Goal: Find specific page/section: Find specific page/section

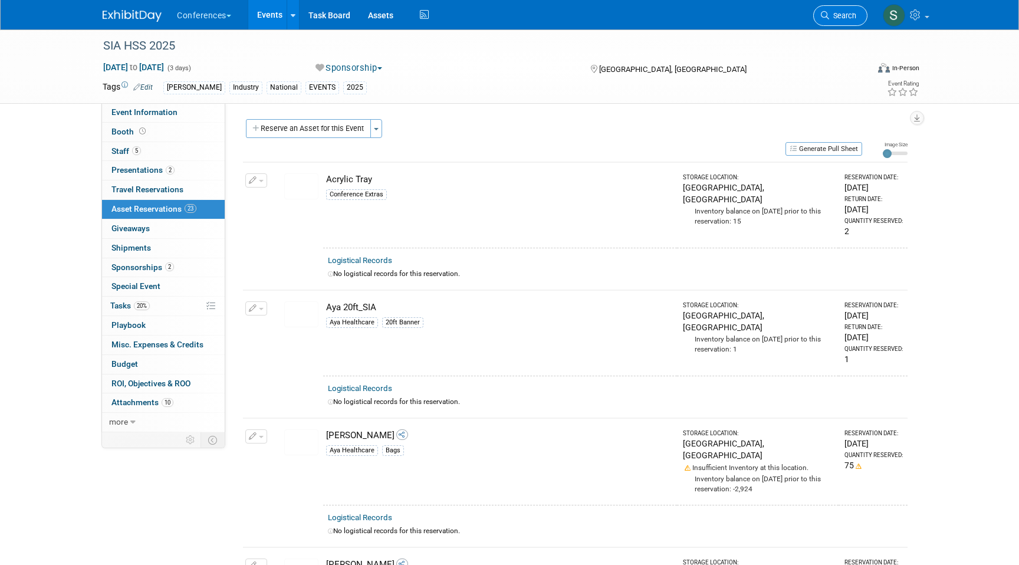
click at [840, 13] on span "Search" at bounding box center [842, 15] width 27 height 9
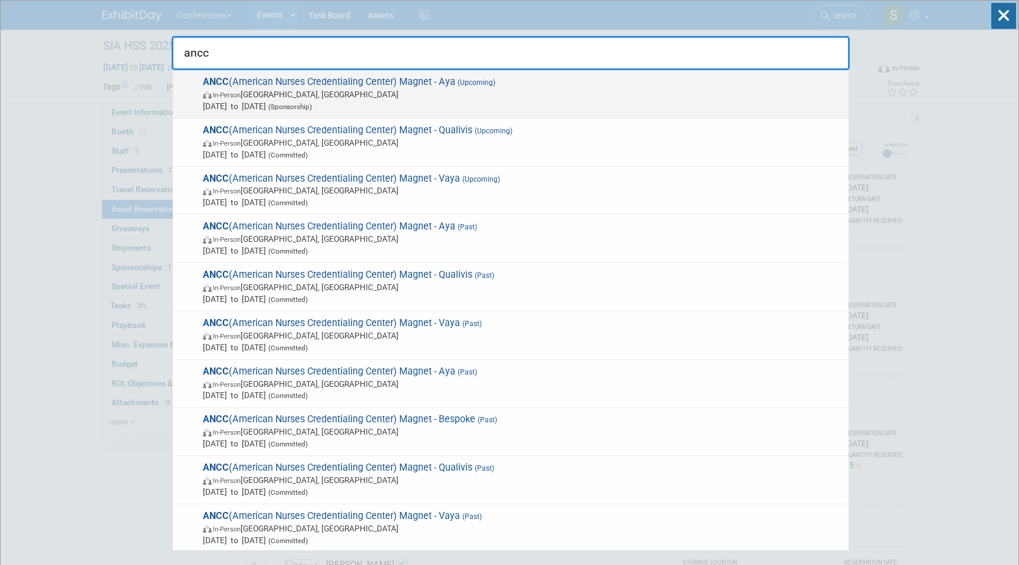
type input "ancc"
click at [450, 90] on span "In-Person [GEOGRAPHIC_DATA], [GEOGRAPHIC_DATA]" at bounding box center [523, 94] width 640 height 12
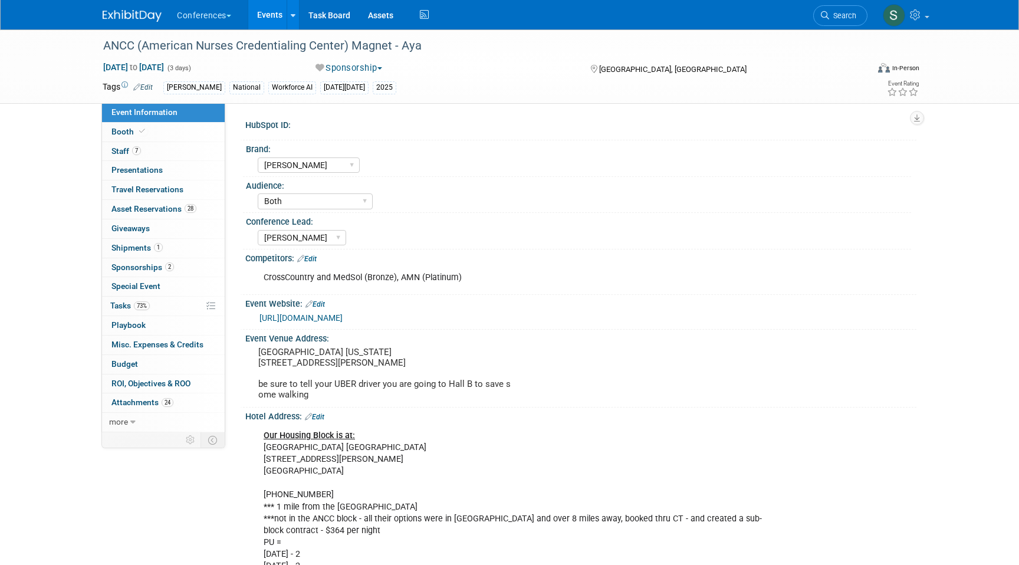
select select "[PERSON_NAME]"
select select "Both"
select select "[PERSON_NAME]"
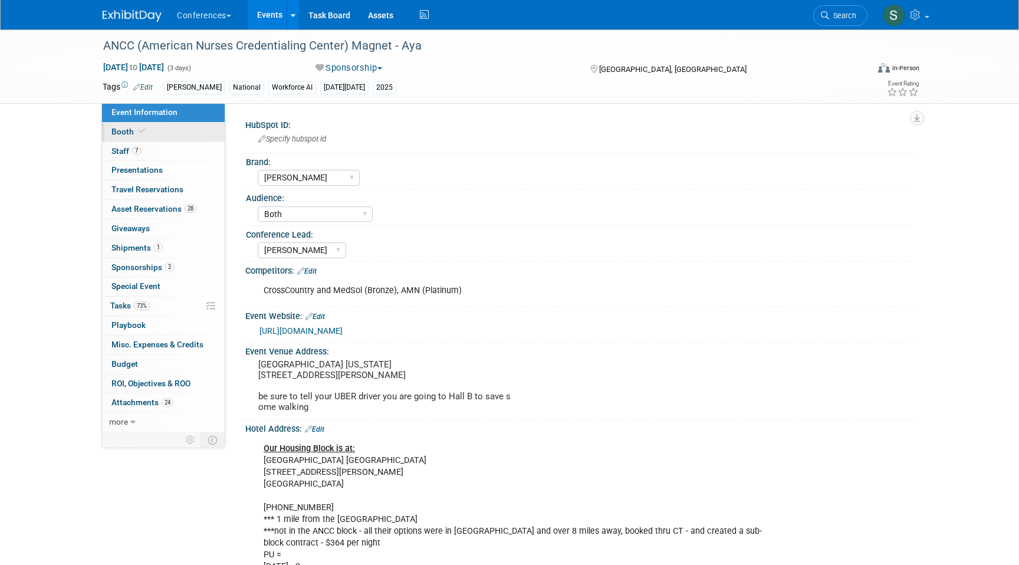
click at [159, 134] on link "Booth" at bounding box center [163, 132] width 123 height 19
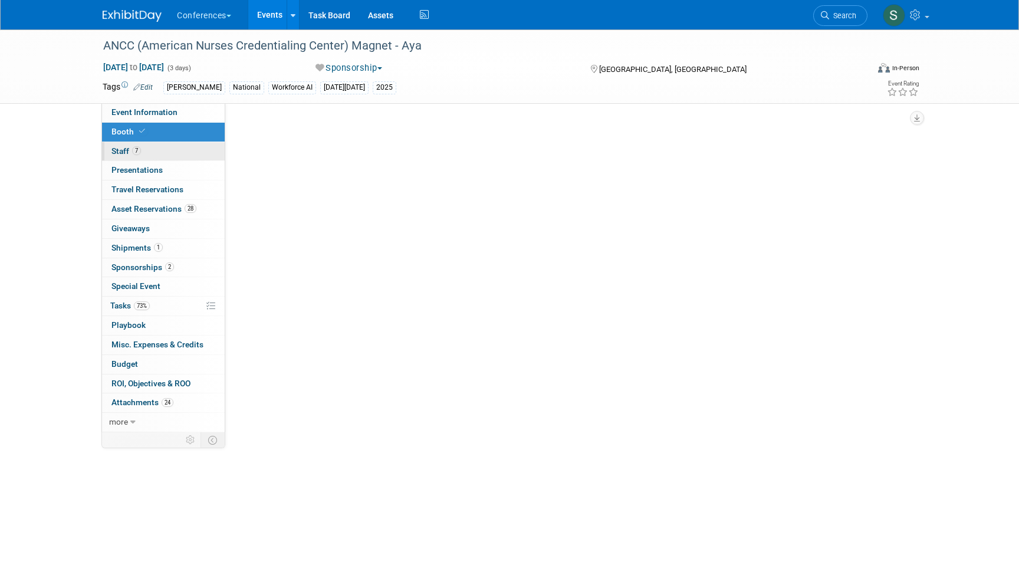
select select "20'x30'"
select select "Yes"
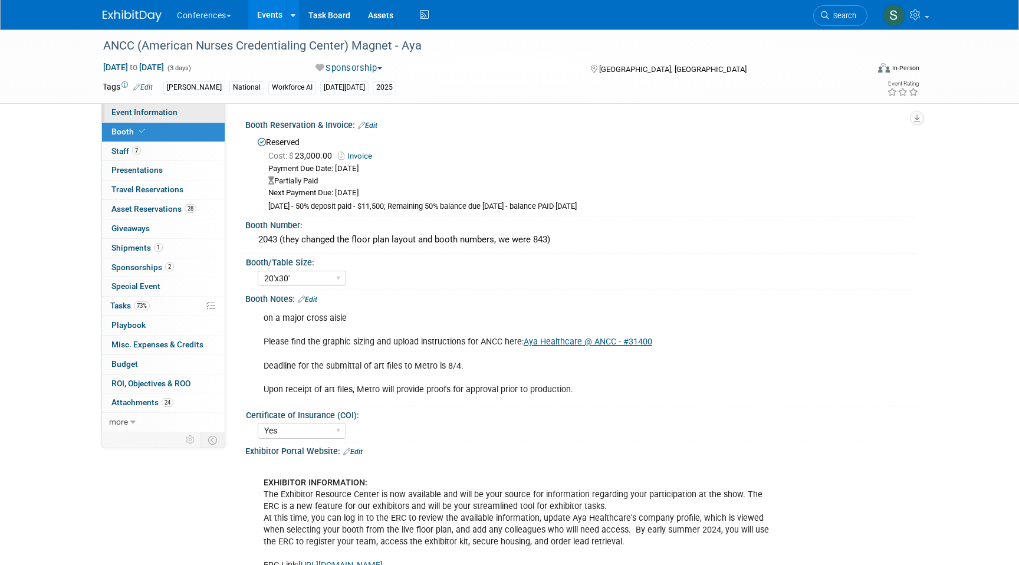
click at [169, 119] on link "Event Information" at bounding box center [163, 112] width 123 height 19
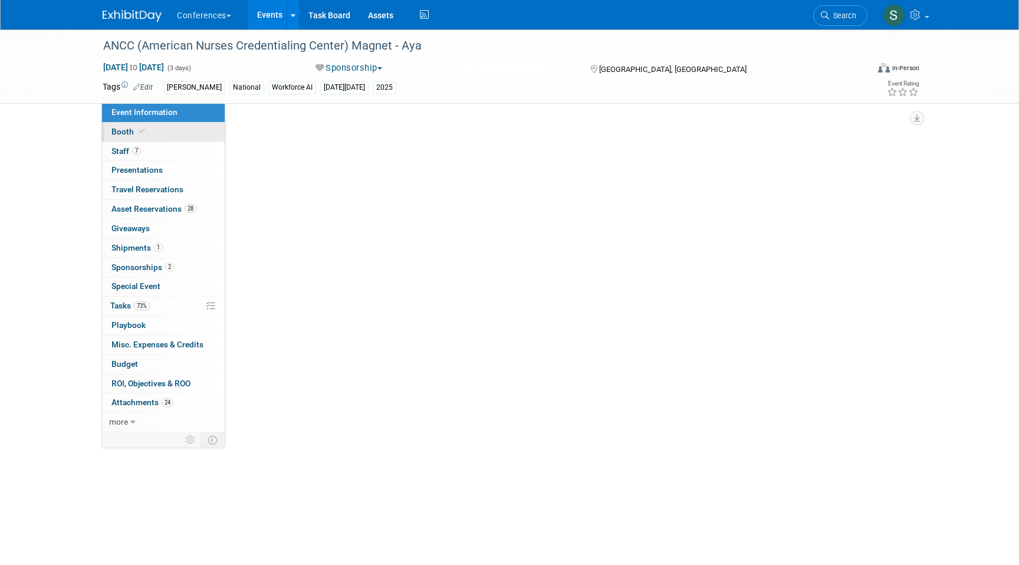
select select "[PERSON_NAME]"
select select "Both"
select select "[PERSON_NAME]"
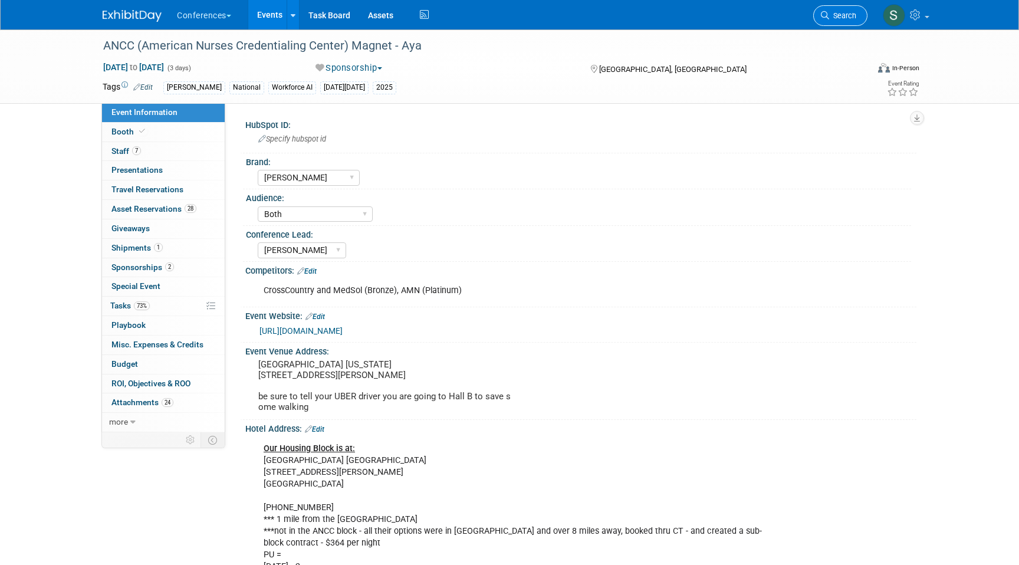
click at [837, 23] on link "Search" at bounding box center [841, 15] width 54 height 21
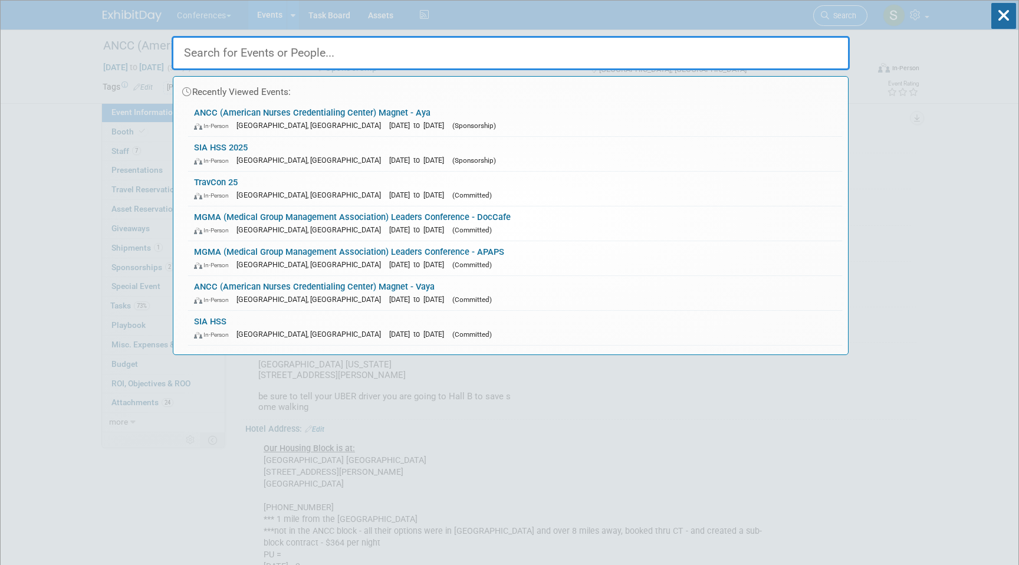
type input "3"
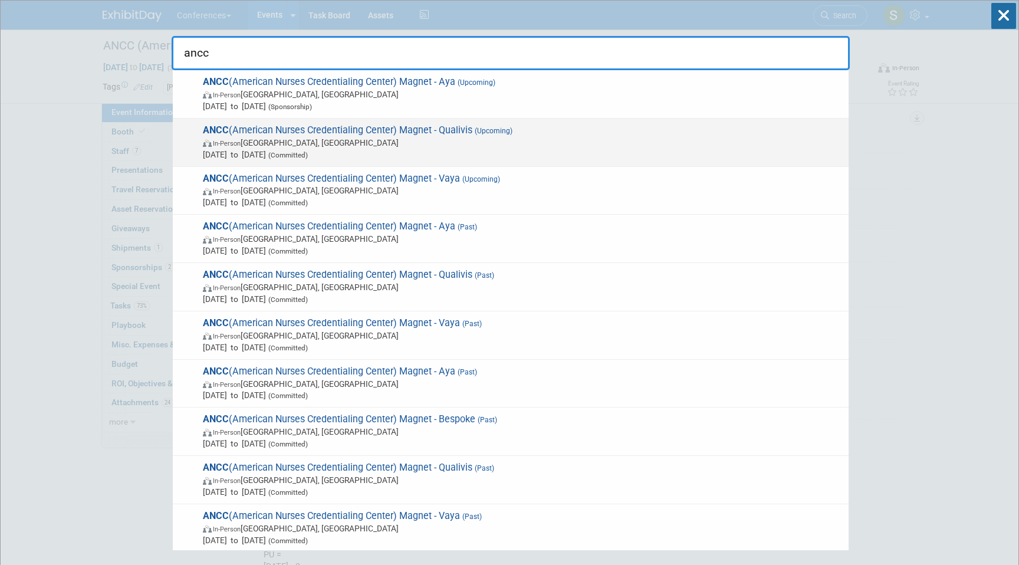
type input "ancc"
click at [335, 134] on span "ANCC (American Nurses Credentialing Center) Magnet - Qualivis (Upcoming) In-Per…" at bounding box center [521, 142] width 644 height 36
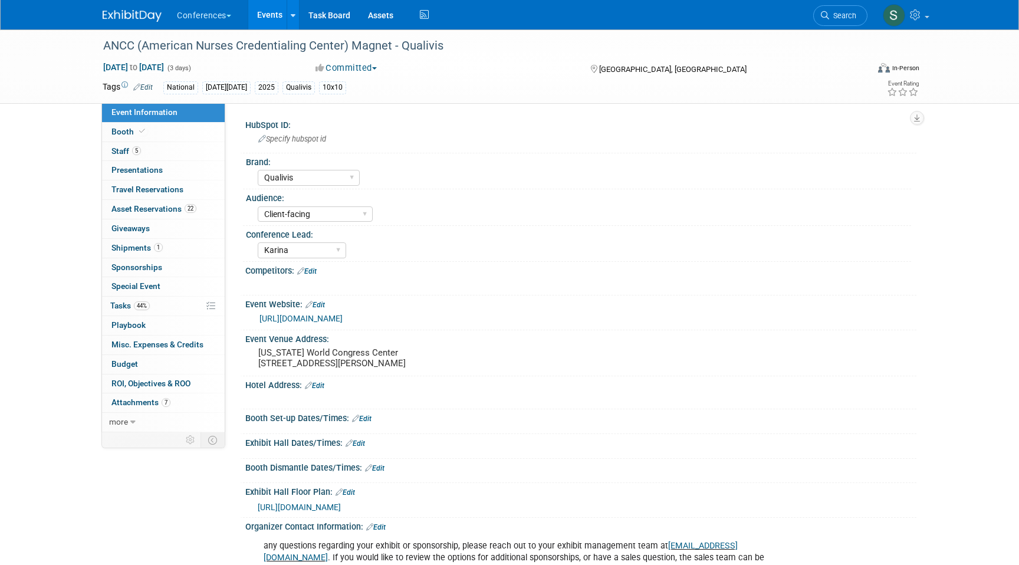
select select "Qualivis"
select select "Client-facing"
select select "Karina"
click at [844, 17] on span "Search" at bounding box center [842, 15] width 27 height 9
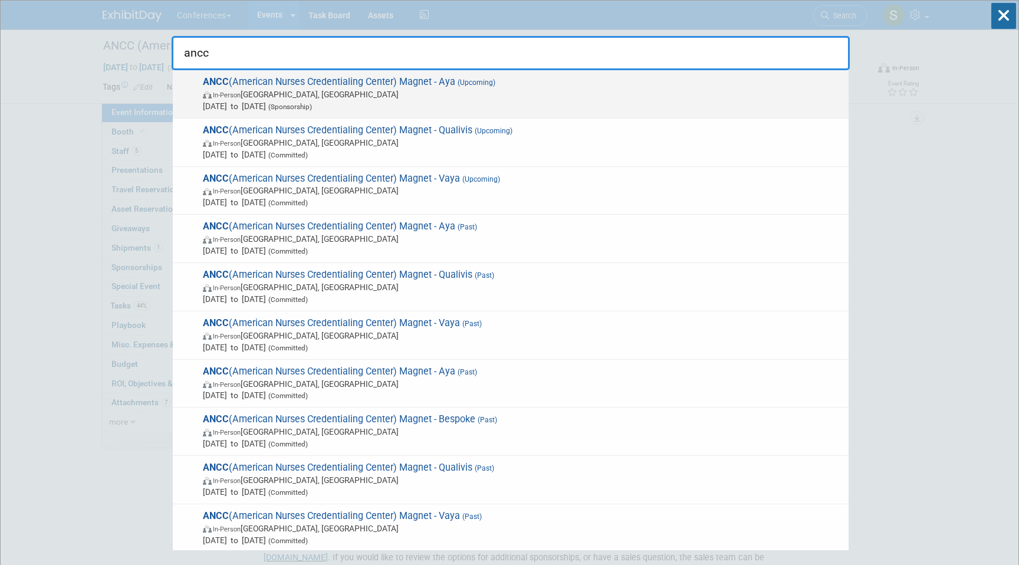
type input "ancc"
click at [493, 99] on span "In-Person Atlanta, GA" at bounding box center [523, 94] width 640 height 12
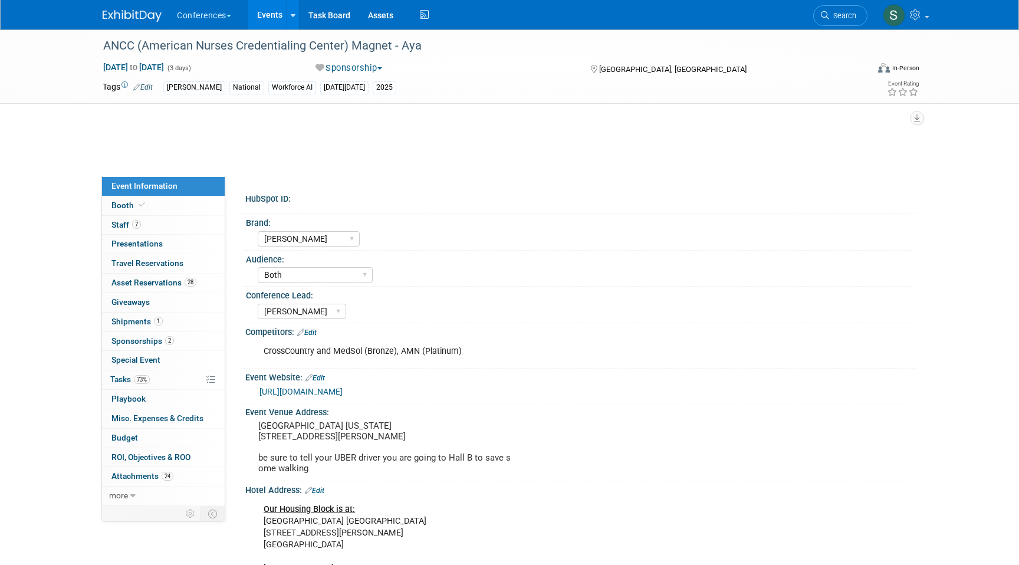
select select "[PERSON_NAME]"
select select "Both"
select select "[PERSON_NAME]"
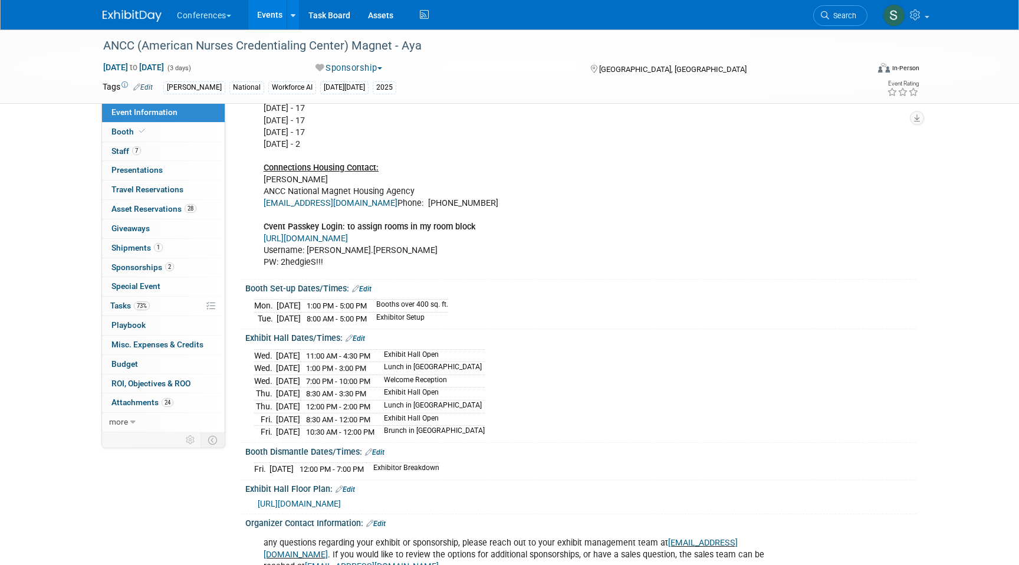
scroll to position [489, 0]
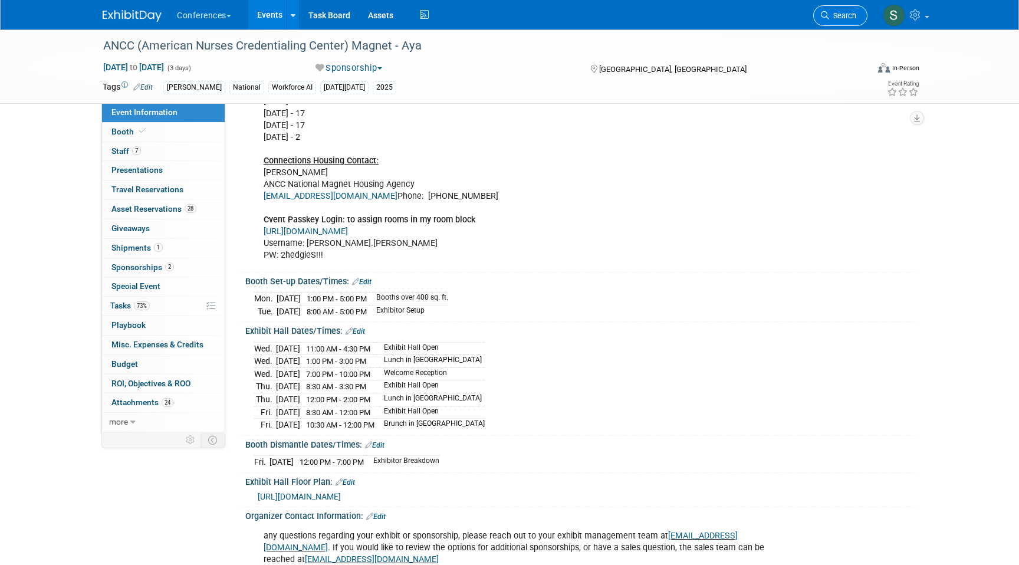
click at [843, 14] on span "Search" at bounding box center [842, 15] width 27 height 9
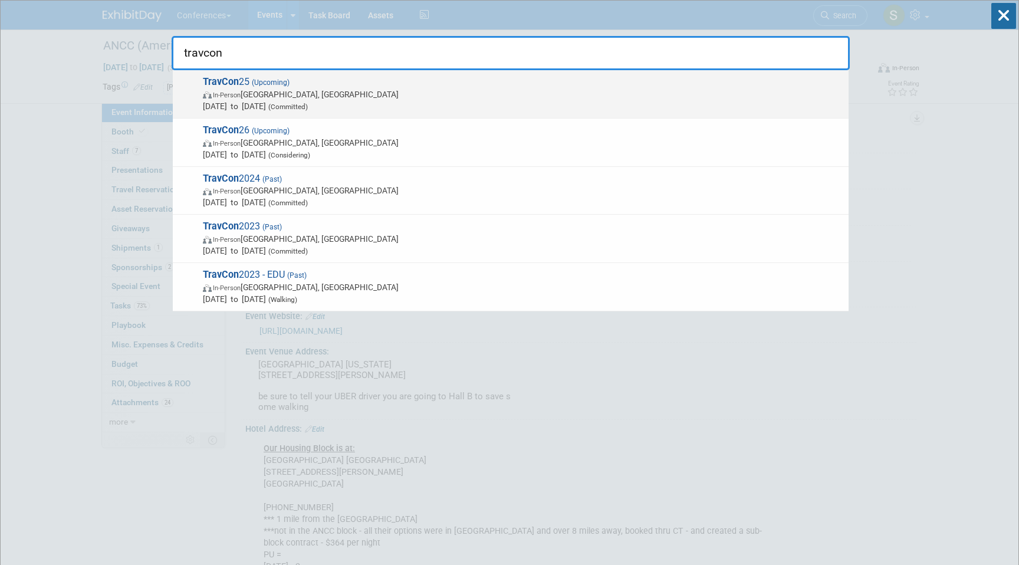
type input "travcon"
click at [336, 94] on span "In-Person Las Vegas, NV" at bounding box center [523, 94] width 640 height 12
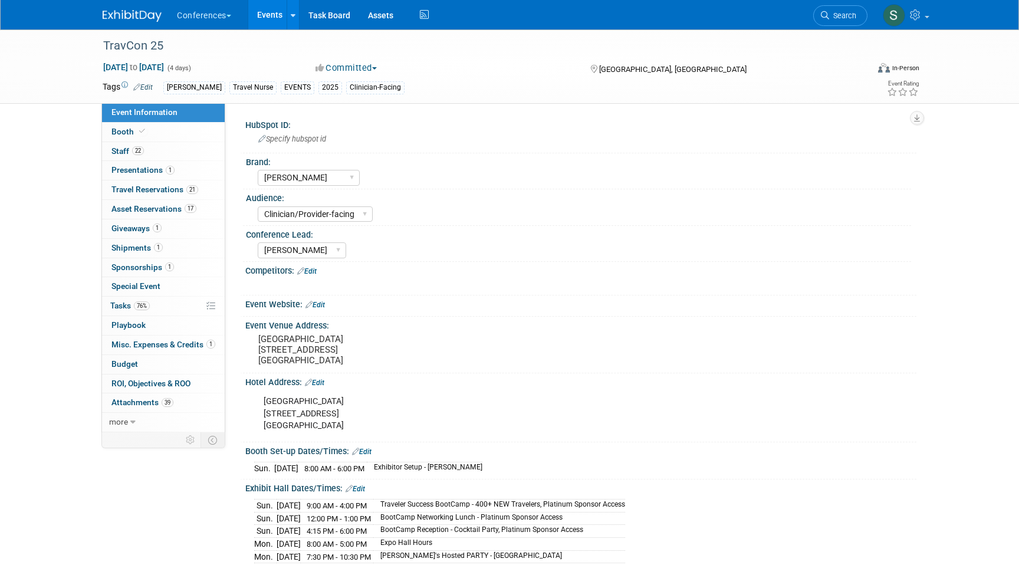
select select "[PERSON_NAME]"
select select "Clinician/Provider-facing"
select select "[PERSON_NAME]"
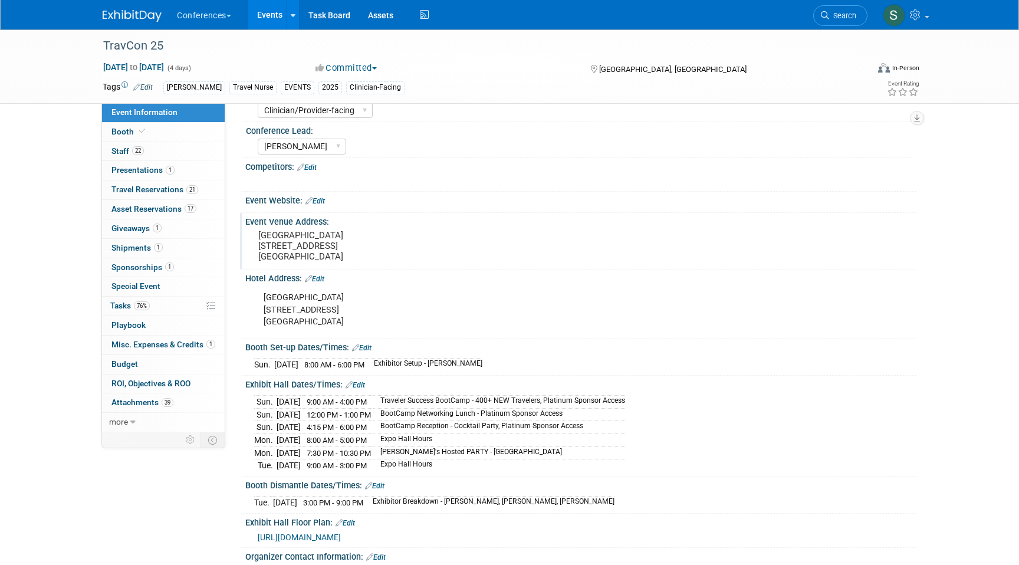
scroll to position [278, 0]
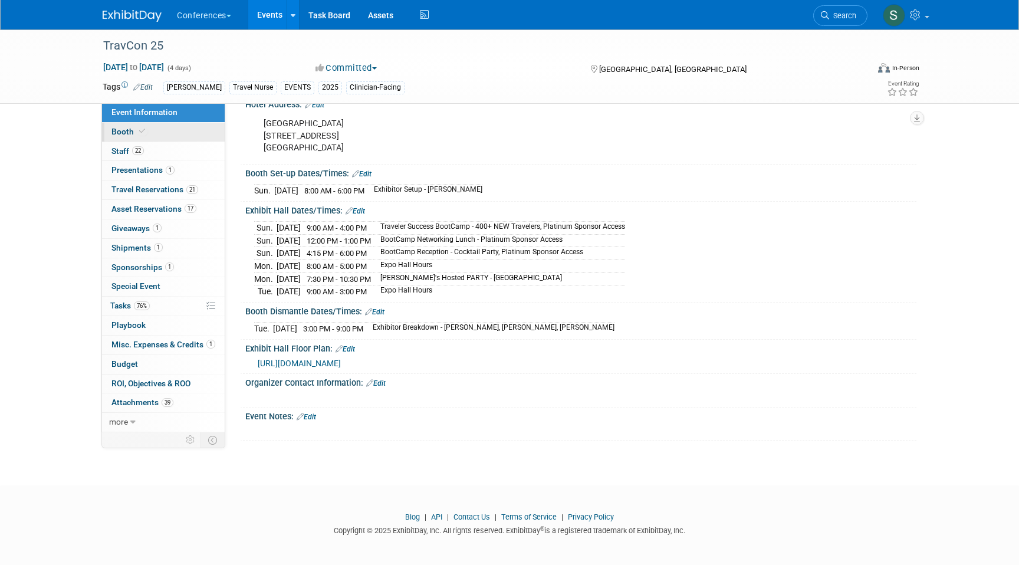
click at [158, 130] on link "Booth" at bounding box center [163, 132] width 123 height 19
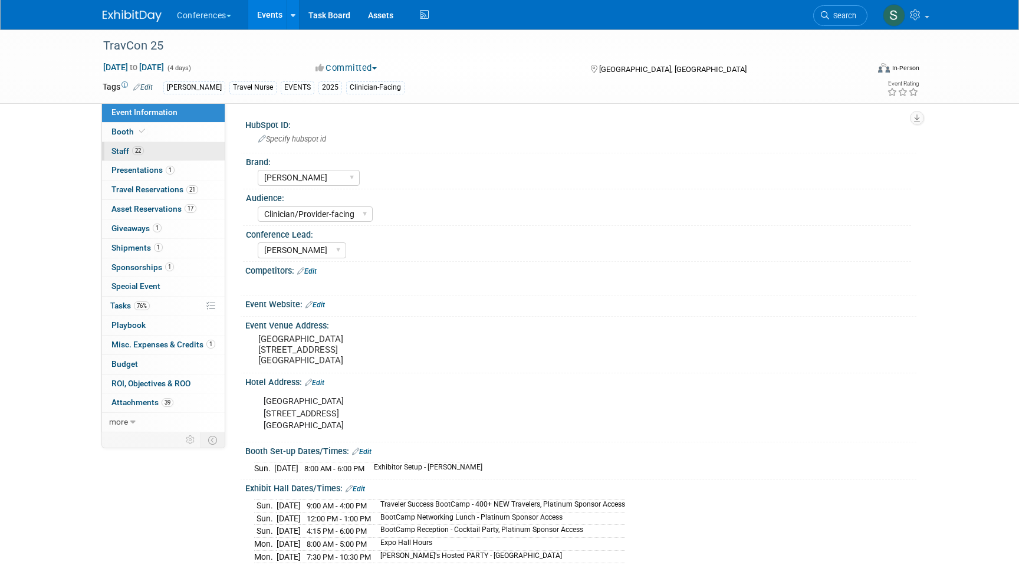
select select "20'x20'"
select select "Yes"
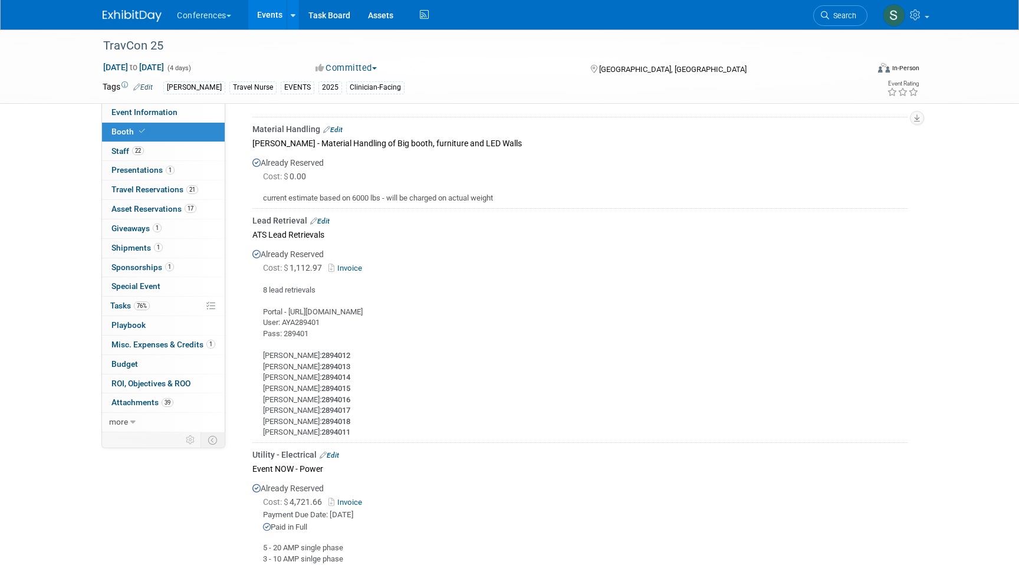
scroll to position [962, 0]
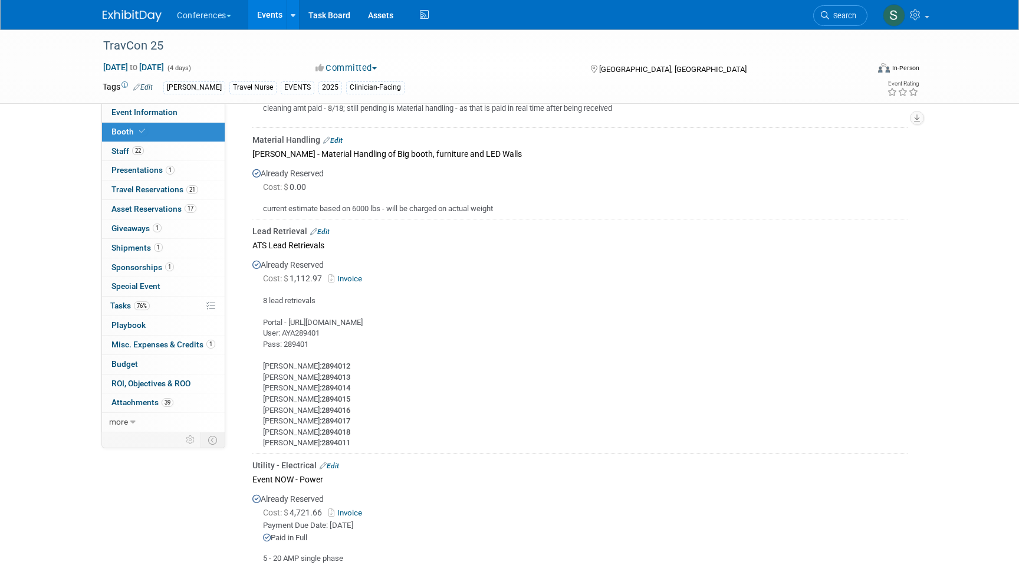
drag, startPoint x: 290, startPoint y: 318, endPoint x: 445, endPoint y: 316, distance: 155.8
click at [445, 316] on div "8 lead retrievals Portal - https://expometrics.ats-leads.com/Login User: AYA289…" at bounding box center [579, 367] width 655 height 163
copy div "https://expometrics.ats-leads.com/Login"
click at [310, 331] on div "8 lead retrievals Portal - https://expometrics.ats-leads.com/Login User: AYA289…" at bounding box center [579, 367] width 655 height 163
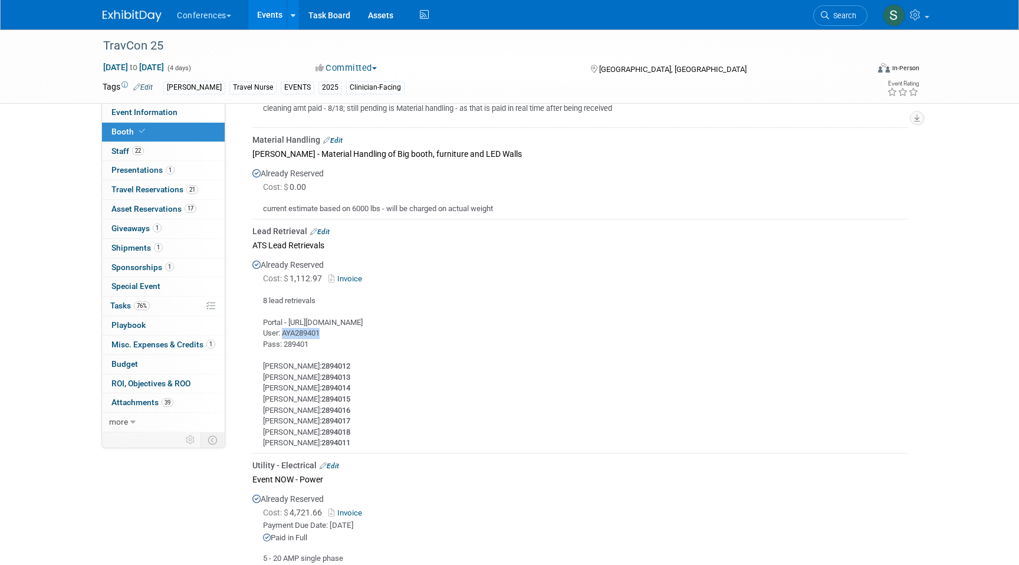
copy div "AYA289401"
click at [297, 345] on div "8 lead retrievals Portal - https://expometrics.ats-leads.com/Login User: AYA289…" at bounding box center [579, 367] width 655 height 163
copy div "289401"
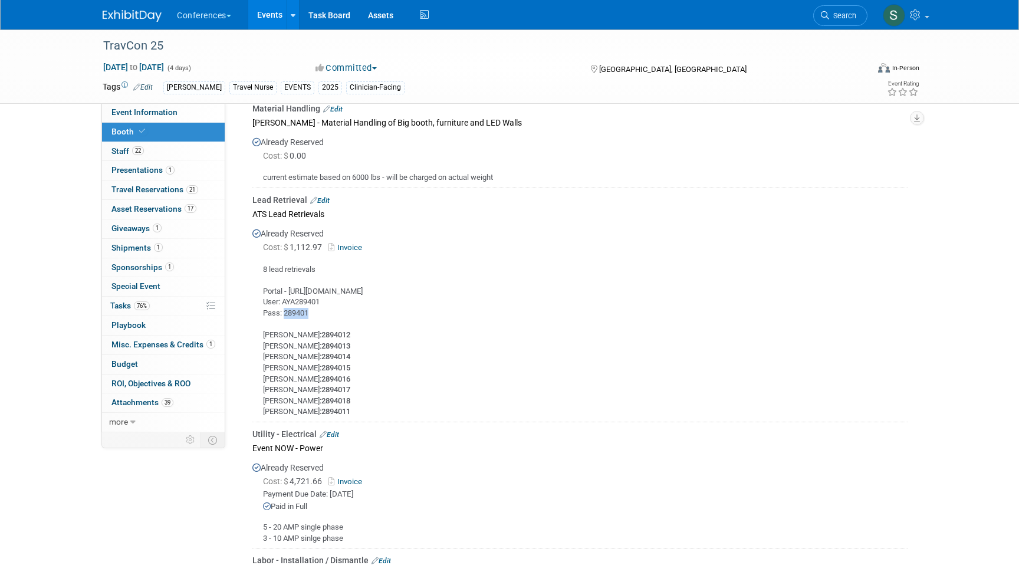
scroll to position [1004, 0]
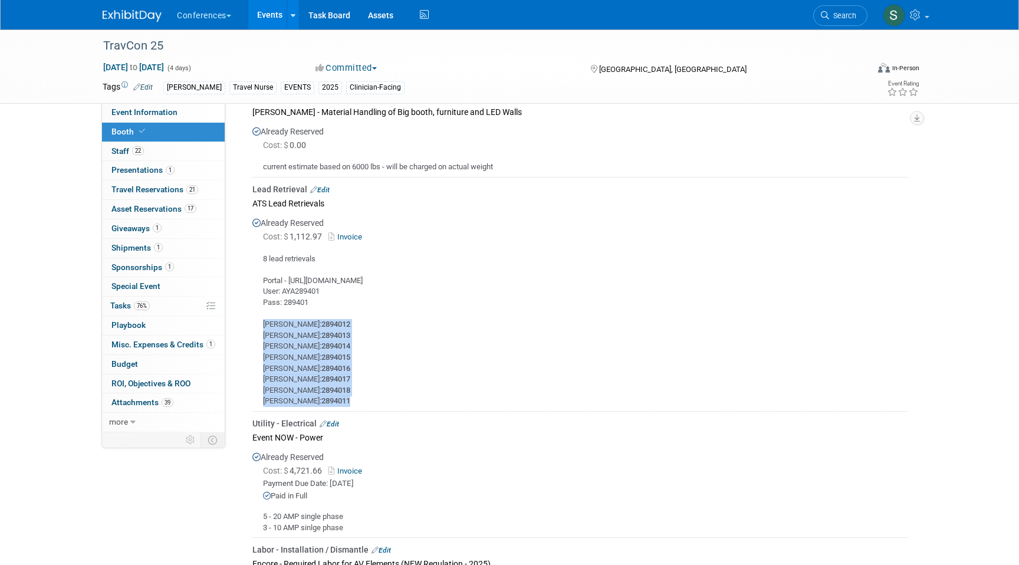
drag, startPoint x: 347, startPoint y: 401, endPoint x: 258, endPoint y: 319, distance: 121.0
click at [258, 319] on div "8 lead retrievals Portal - https://expometrics.ats-leads.com/Login User: AYA289…" at bounding box center [579, 325] width 655 height 163
copy div "Perry Baggett: 2894012 Nikki Peterson: 2894013 Thomas Austefjord: 2894014 Chris…"
click at [838, 15] on span "Search" at bounding box center [842, 15] width 27 height 9
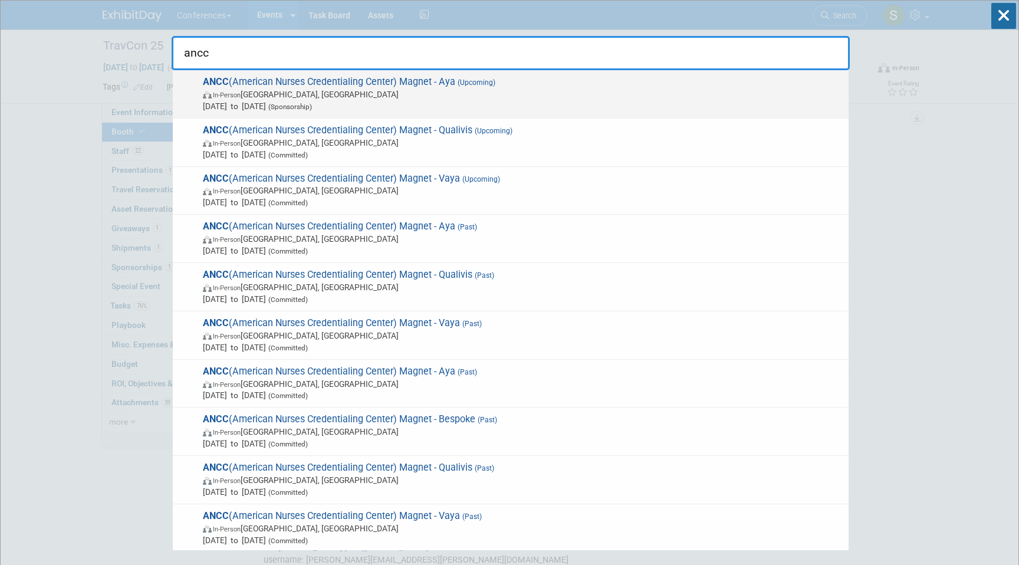
type input "ancc"
click at [468, 87] on span "ANCC (American Nurses Credentialing Center) Magnet - Aya (Upcoming) In-Person A…" at bounding box center [521, 94] width 644 height 36
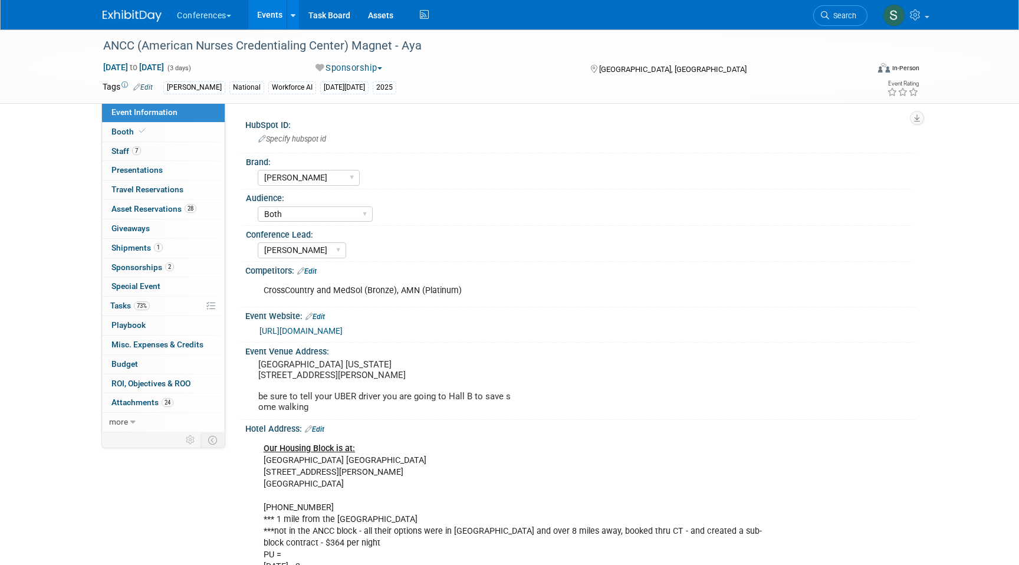
select select "[PERSON_NAME]"
select select "Both"
select select "[PERSON_NAME]"
click at [168, 209] on span "Asset Reservations 28" at bounding box center [153, 208] width 85 height 9
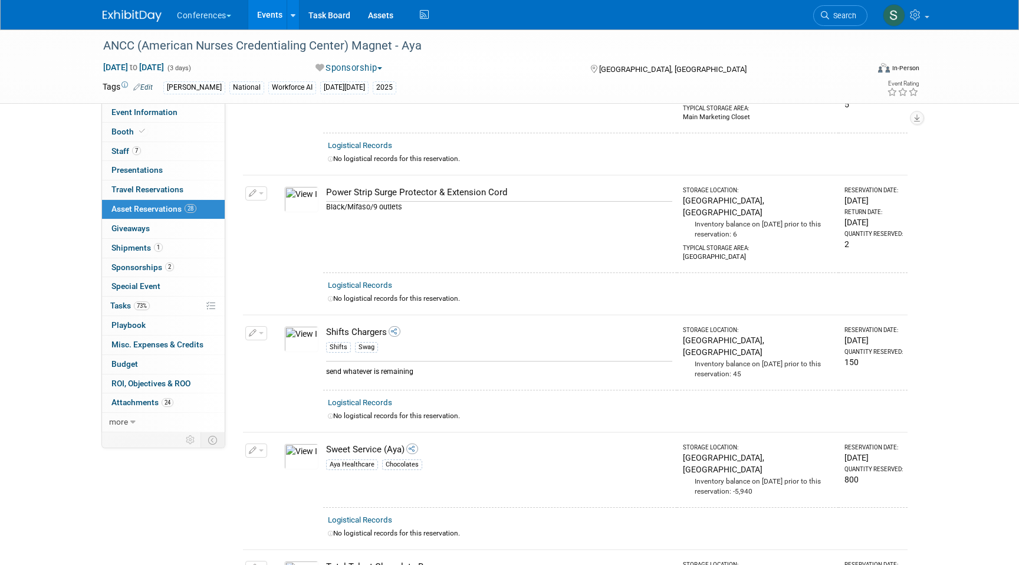
scroll to position [2948, 0]
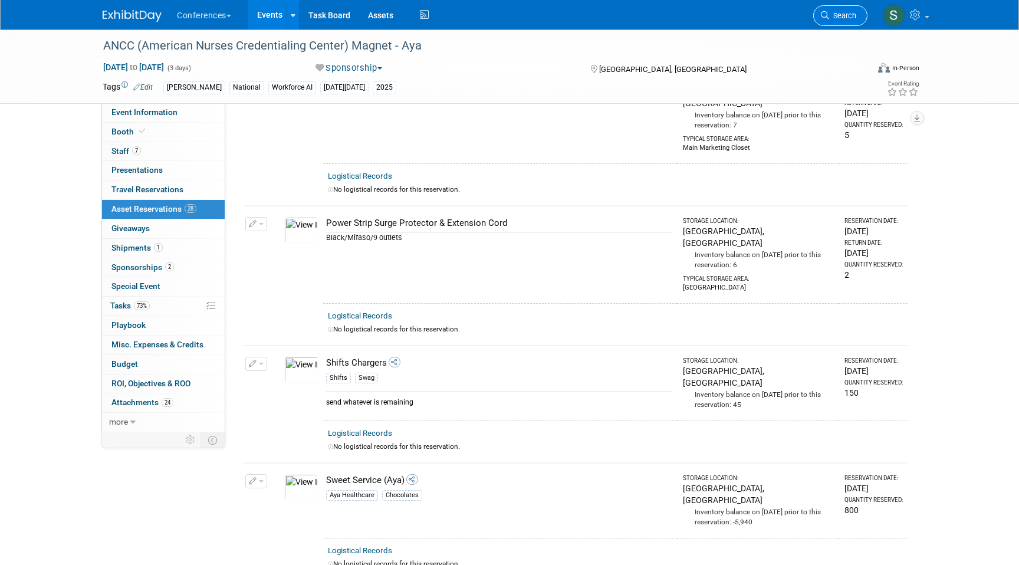
click at [848, 18] on span "Search" at bounding box center [842, 15] width 27 height 9
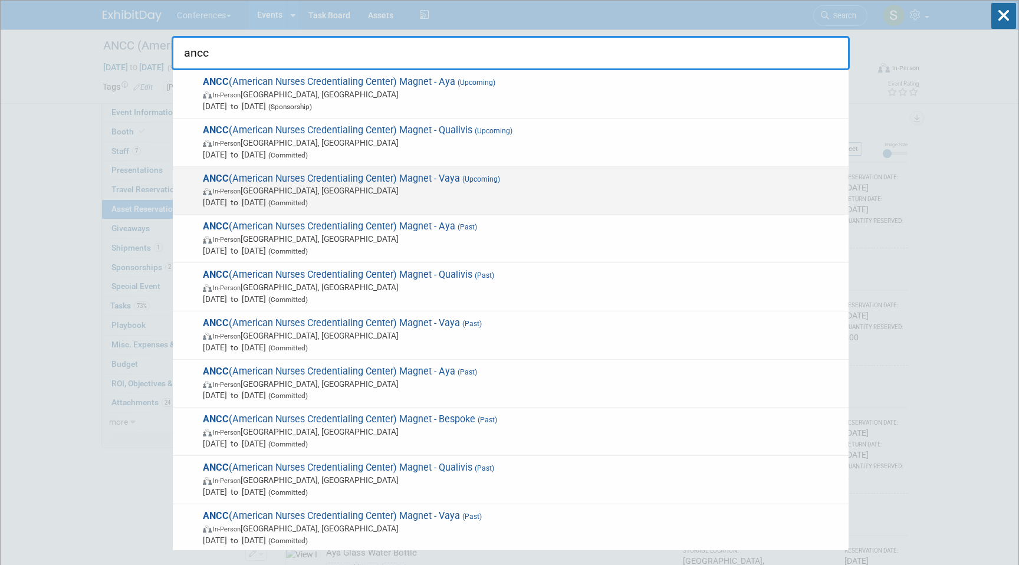
type input "ancc"
click at [483, 183] on span "ANCC (American Nurses Credentialing Center) Magnet - Vaya (Upcoming) In-Person …" at bounding box center [521, 191] width 644 height 36
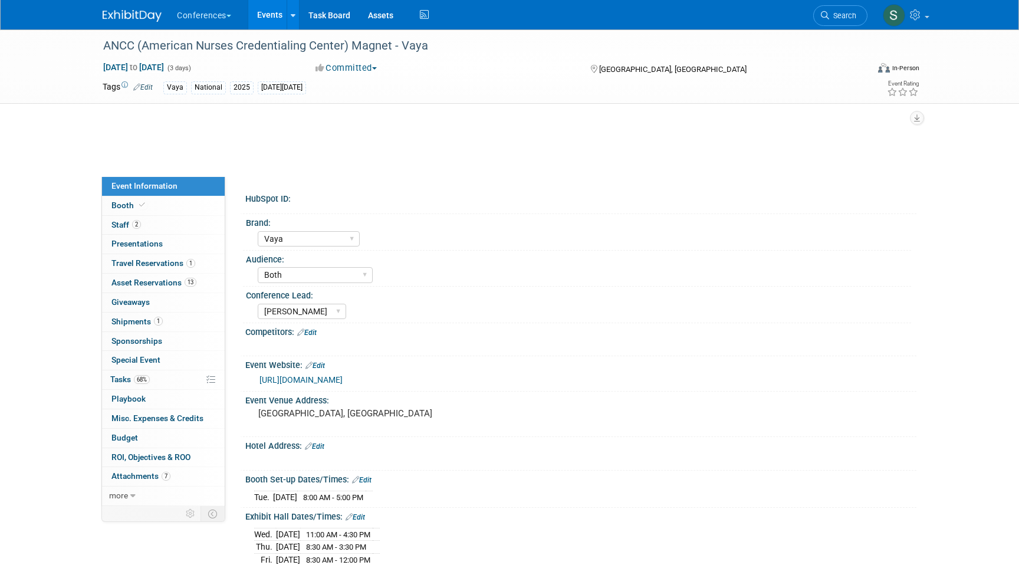
select select "Vaya"
select select "Both"
select select "[PERSON_NAME]"
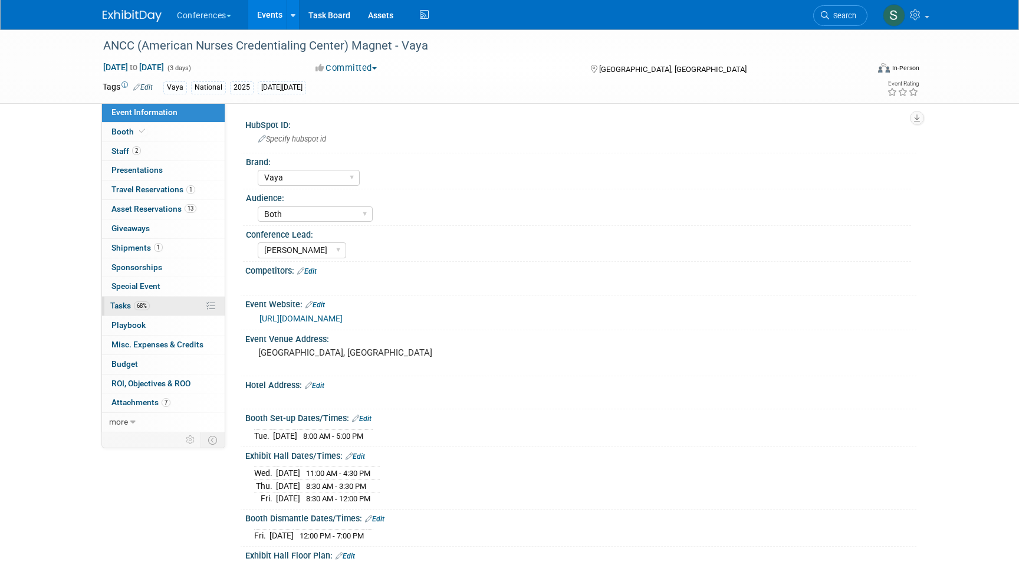
click at [150, 304] on link "68% Tasks 68%" at bounding box center [163, 306] width 123 height 19
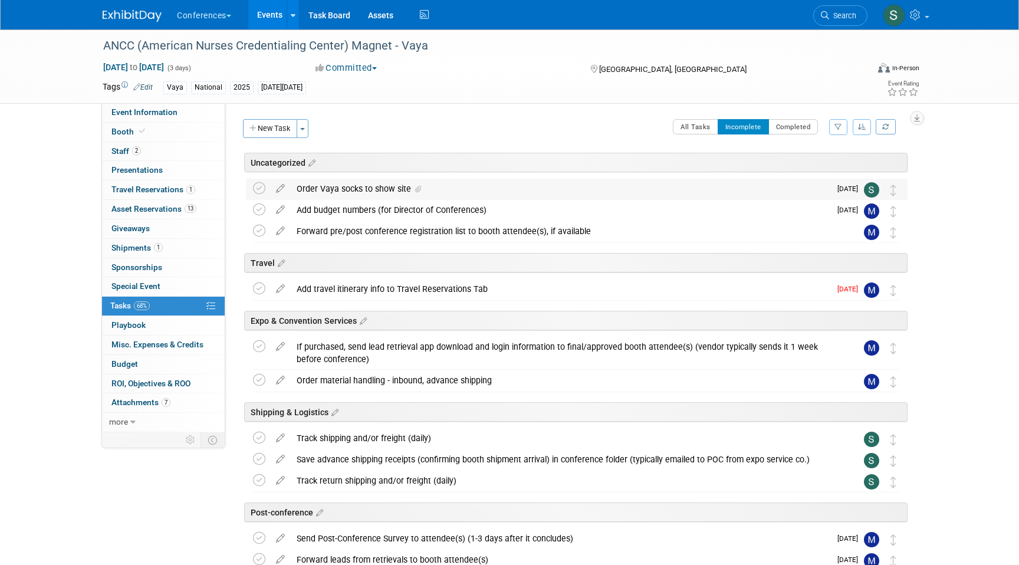
click at [380, 187] on div "Order Vaya socks to show site" at bounding box center [561, 189] width 540 height 20
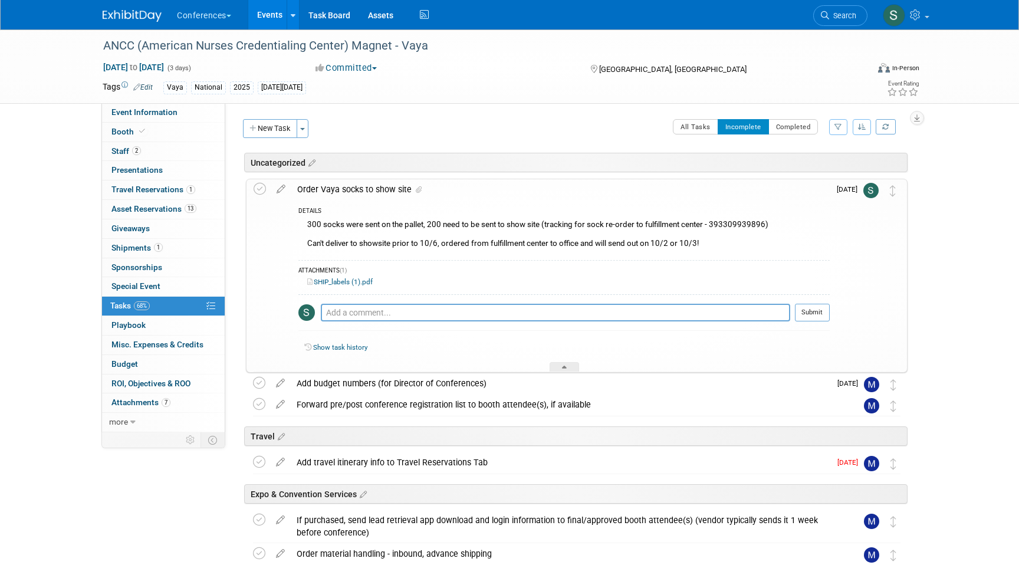
click at [345, 282] on link "SHIP_labels (1).pdf" at bounding box center [339, 282] width 65 height 8
click at [162, 133] on link "Booth" at bounding box center [163, 132] width 123 height 19
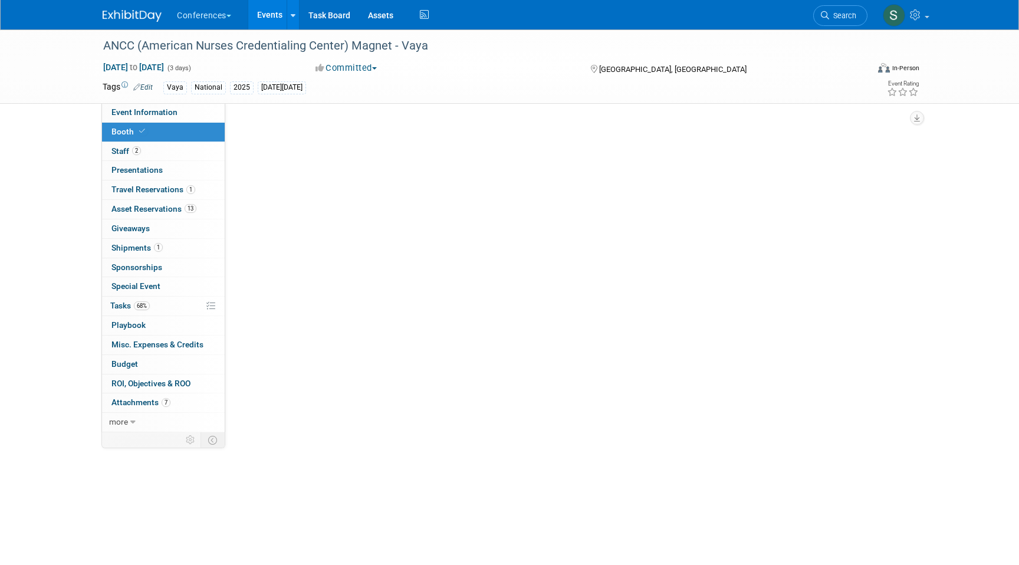
select select "10'x10'"
select select "Yes"
